Goal: Entertainment & Leisure: Consume media (video, audio)

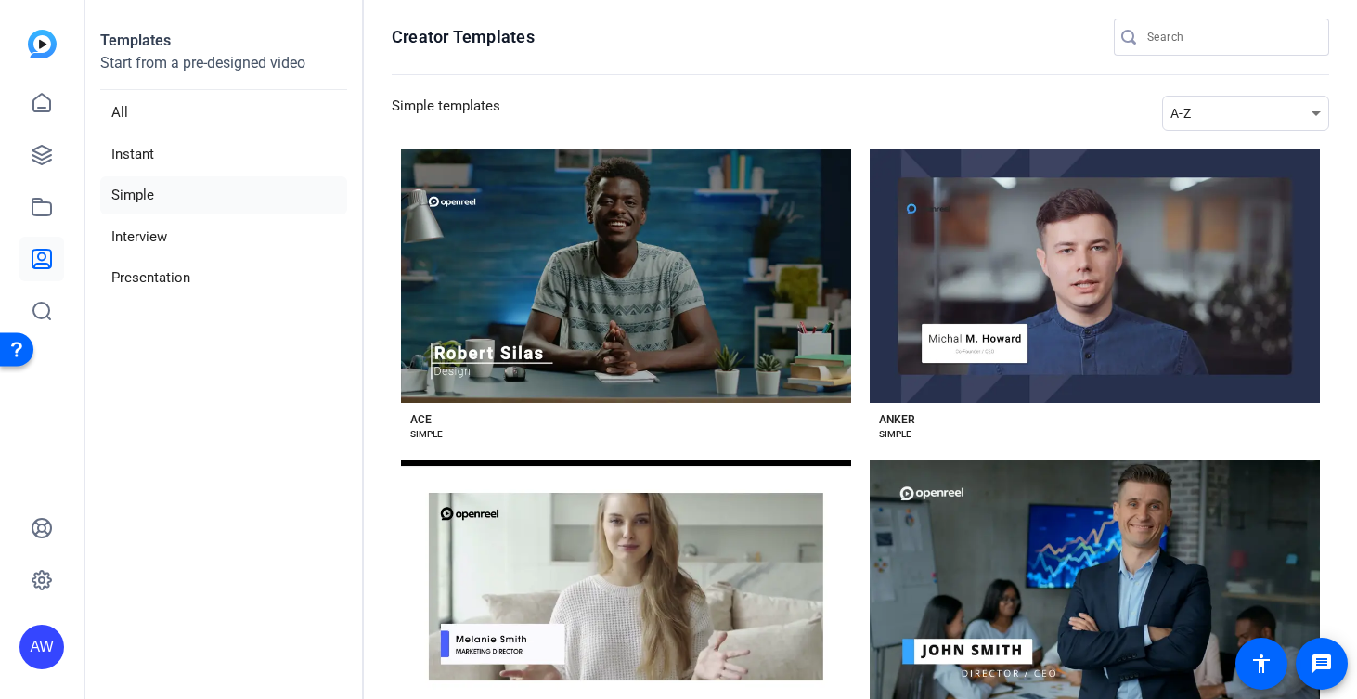
scroll to position [467, 0]
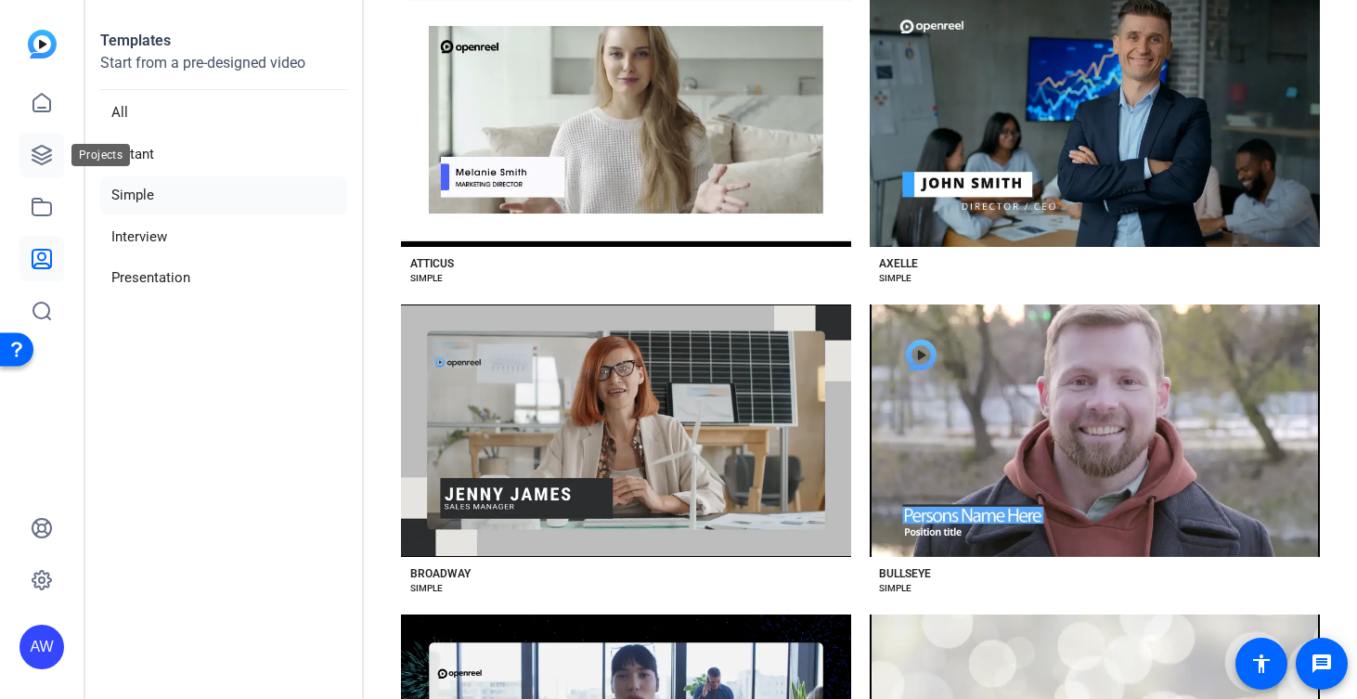
click at [49, 165] on icon at bounding box center [42, 155] width 22 height 22
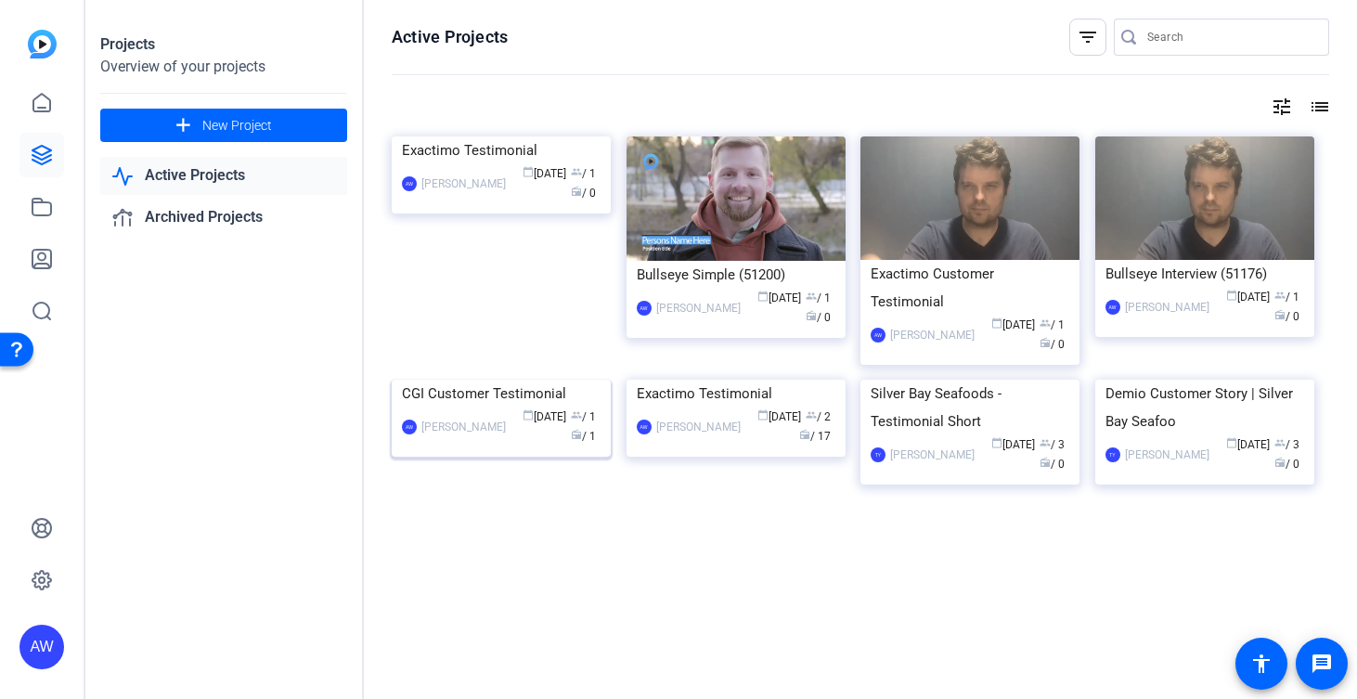
click at [513, 380] on img at bounding box center [501, 380] width 219 height 0
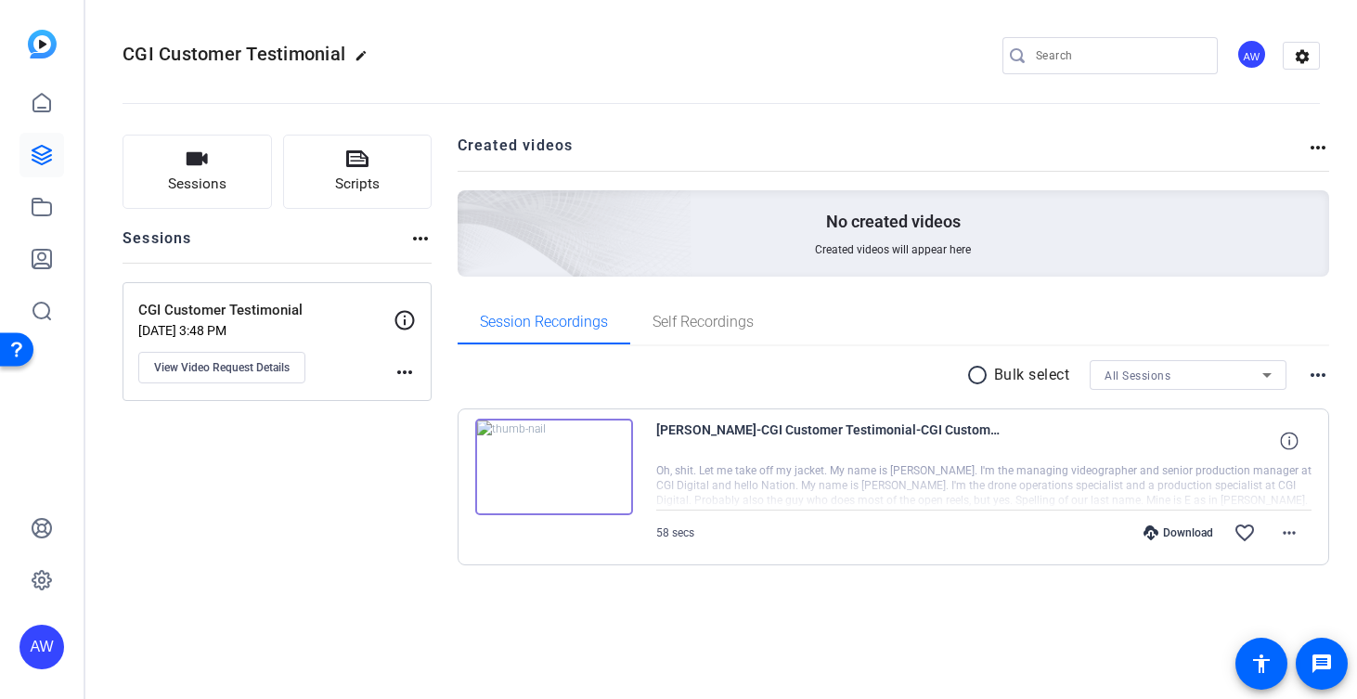
click at [513, 449] on img at bounding box center [554, 467] width 158 height 97
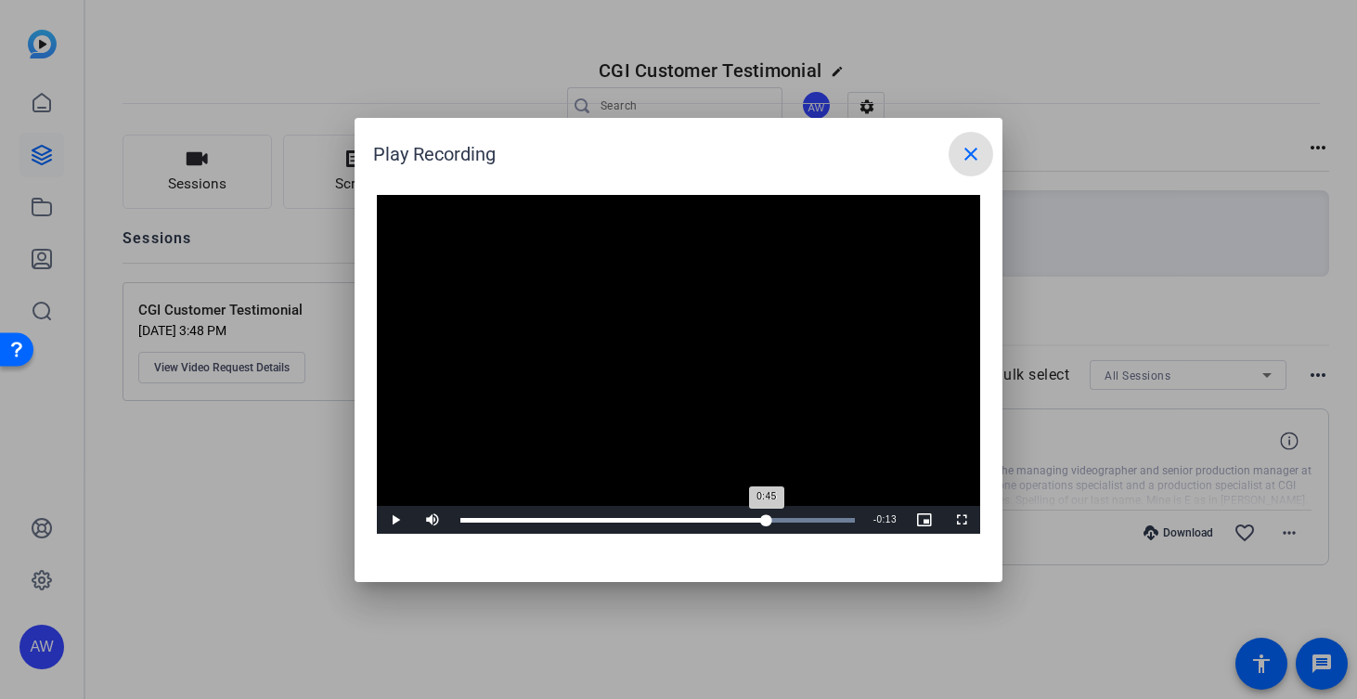
click at [767, 521] on div "Loaded : 100.00% 0:45 0:45" at bounding box center [657, 520] width 395 height 5
click at [801, 522] on div "Loaded : 100.00% 0:50 0:50" at bounding box center [657, 520] width 395 height 5
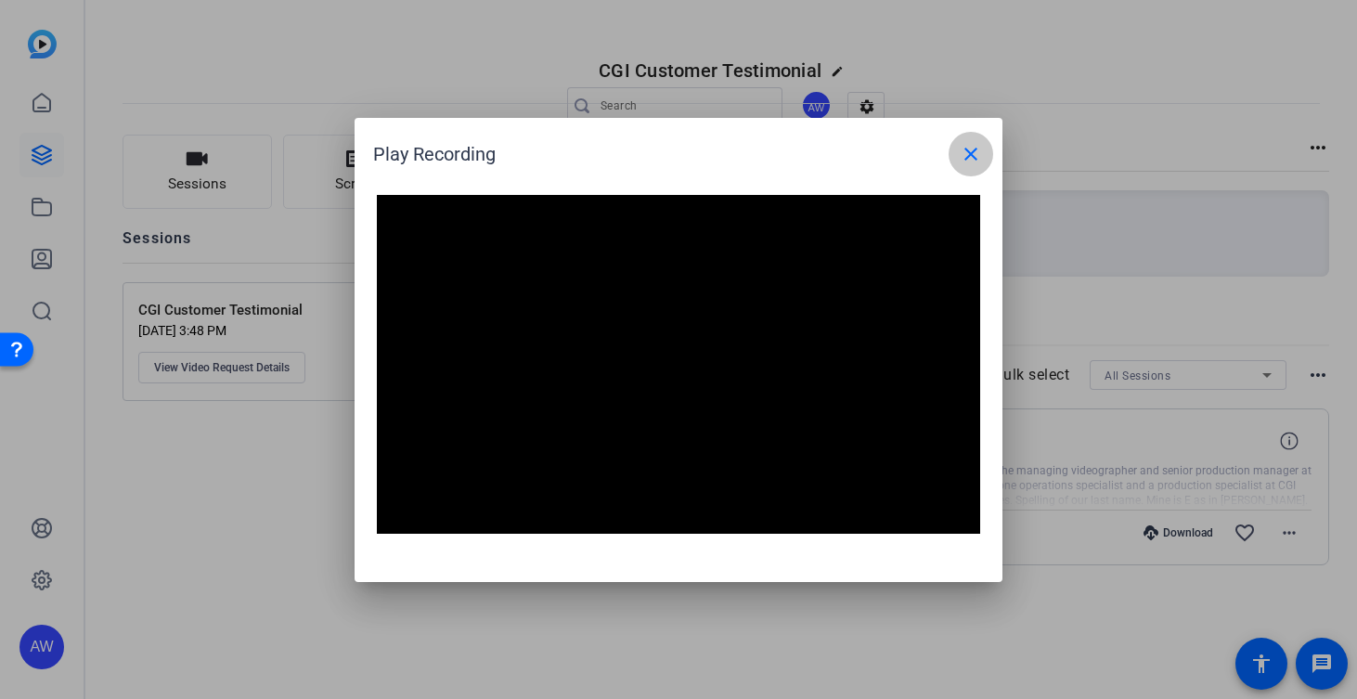
click at [971, 156] on mat-icon "close" at bounding box center [971, 154] width 22 height 22
